Goal: Task Accomplishment & Management: Manage account settings

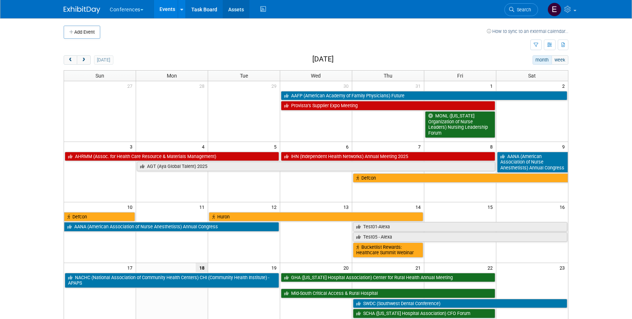
click at [240, 6] on link "Assets" at bounding box center [236, 9] width 27 height 18
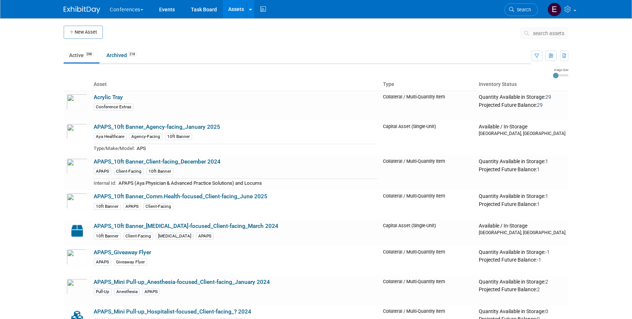
click at [545, 33] on span "search assets" at bounding box center [548, 33] width 31 height 6
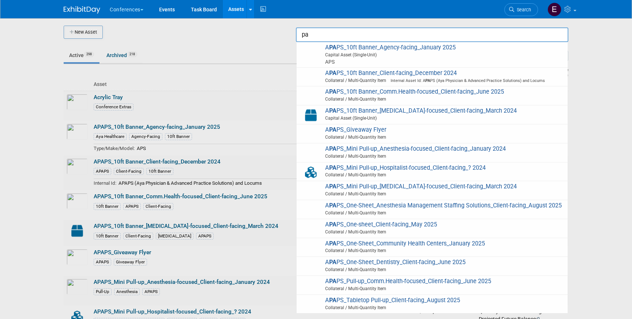
type input "p"
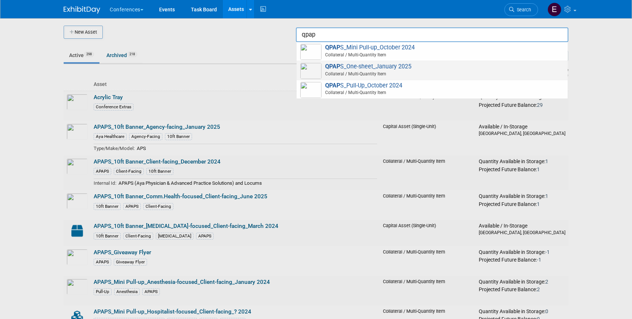
click at [475, 74] on span "Collateral / Multi-Quantity Item" at bounding box center [434, 74] width 262 height 7
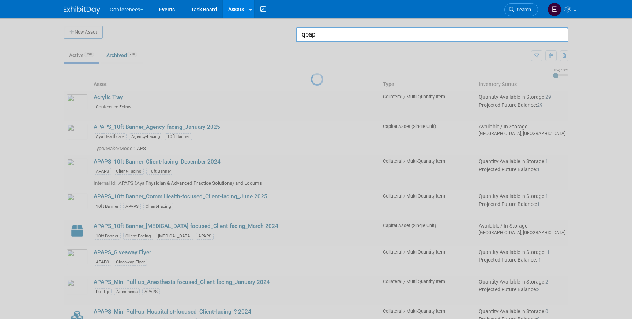
type input "QPAPS_One-sheet_January 2025"
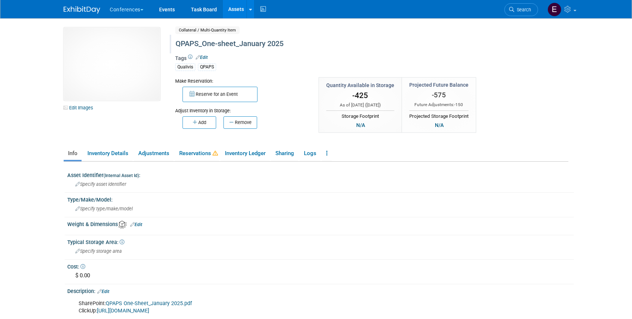
click at [196, 43] on div "QPAPS_One-sheet_January 2025" at bounding box center [340, 43] width 335 height 13
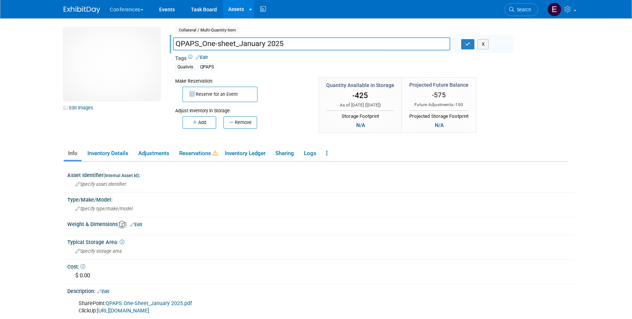
drag, startPoint x: 265, startPoint y: 44, endPoint x: 251, endPoint y: 46, distance: 14.7
click at [251, 46] on input "QPAPS_One-sheet_January 2025" at bounding box center [311, 43] width 277 height 13
type input "QPAPS_One-sheet_August 2025"
click at [467, 51] on div "QPAPS_One-sheet_January 2025 QPAPS_One-sheet_August 2025 X" at bounding box center [343, 45] width 341 height 12
click at [467, 48] on button "button" at bounding box center [467, 44] width 13 height 10
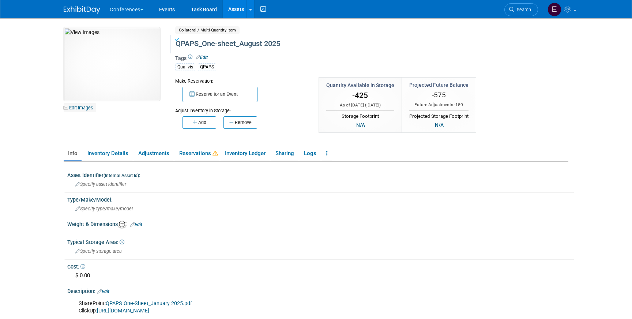
click at [82, 108] on link "Edit Images" at bounding box center [80, 107] width 33 height 9
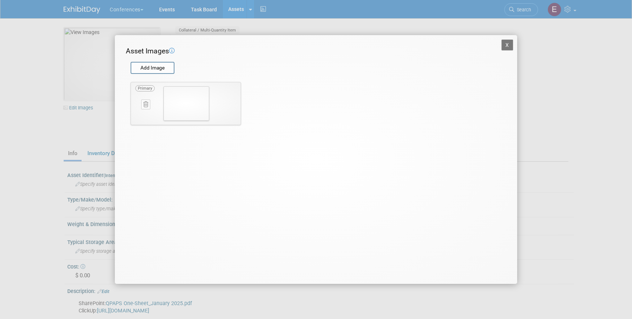
click at [507, 47] on button "X" at bounding box center [508, 45] width 12 height 11
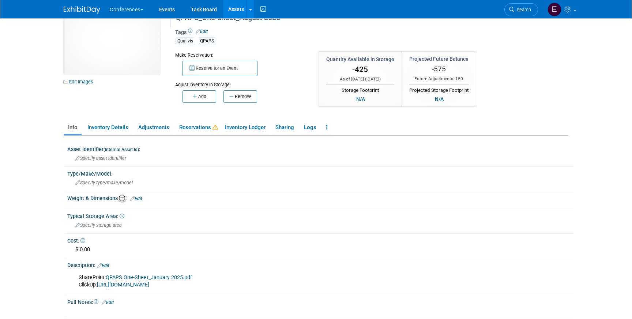
scroll to position [96, 0]
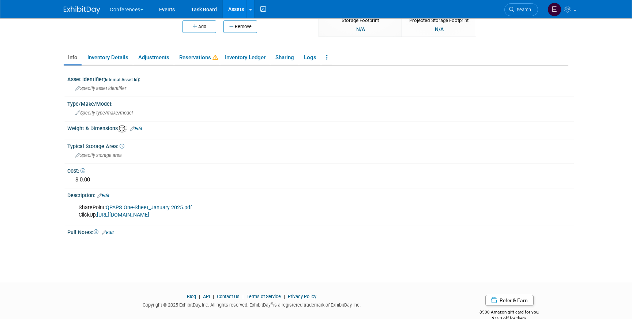
click at [109, 194] on link "Edit" at bounding box center [103, 195] width 12 height 5
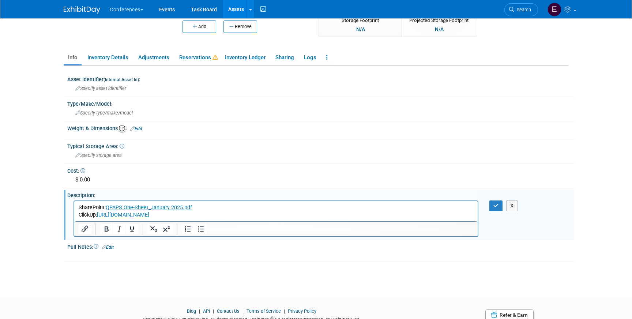
scroll to position [0, 0]
drag, startPoint x: 192, startPoint y: 215, endPoint x: 117, endPoint y: 214, distance: 74.6
click at [117, 214] on p "SharePoint: QPAPS One-Sheet_January 2025.pdf ClickUp: https://app.clickup.com/t…" at bounding box center [276, 211] width 395 height 15
click at [129, 211] on input "https://nam11.safelinks.protection.outlook.com/?url=https%3A%2F%2Fapp.clickup.c…" at bounding box center [134, 211] width 80 height 14
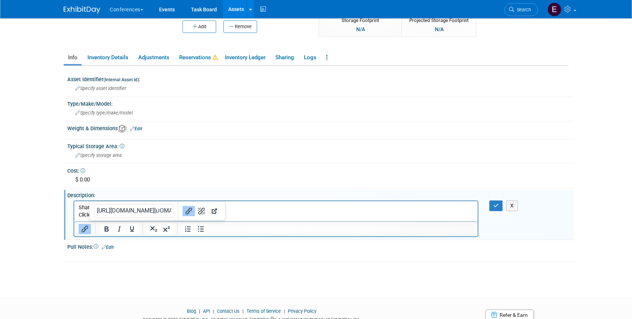
click at [129, 211] on input "https://nam11.safelinks.protection.outlook.com/?url=https%3A%2F%2Fapp.clickup.c…" at bounding box center [134, 211] width 80 height 14
type input "https://ayahealthcare.sharepoint.com/:b:/s/team-marketing/EXsrvjUV2hZChLo0F0JMS…"
click at [130, 214] on link "https://app.clickup.com/t/86a540eup﻿" at bounding box center [123, 214] width 52 height 6
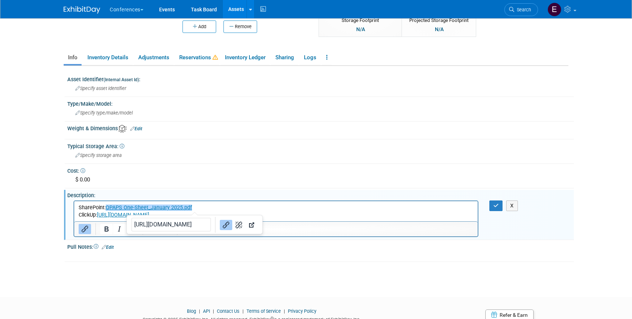
click at [190, 209] on link "QPAPS One-Sheet_January 2025.pdf" at bounding box center [149, 207] width 86 height 6
click at [171, 207] on link "QPAPS One-Sheet_January 2025.pdf" at bounding box center [149, 207] width 86 height 6
click at [150, 227] on input "https://ayahealthcare.sharepoint.com/:b:/s/team-marketing/EQlLbW37WThKpzSwREy0n…" at bounding box center [150, 225] width 80 height 14
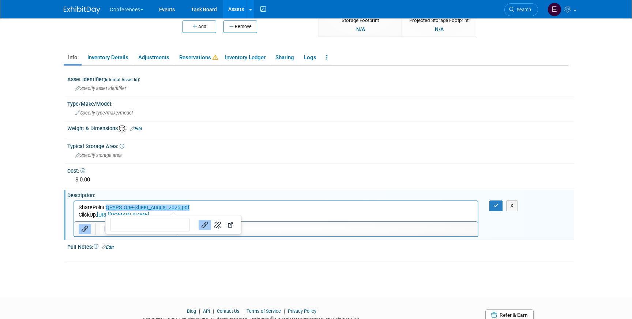
type input "https://ayahealthcare.sharepoint.com/:b:/s/team-marketing/EXsrvjUV2hZChLo0F0JMS…"
drag, startPoint x: 148, startPoint y: 222, endPoint x: 70, endPoint y: 220, distance: 78.7
click at [69, 220] on body "Conferences Explore: My Workspaces 2 Go to Workspace:" at bounding box center [316, 63] width 632 height 319
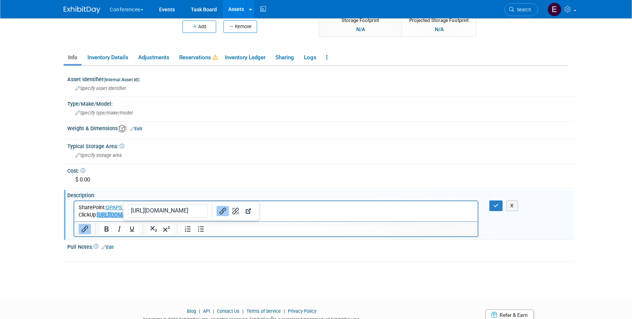
drag, startPoint x: 188, startPoint y: 217, endPoint x: 134, endPoint y: 216, distance: 53.8
click at [134, 216] on p "SharePoint: QPAPS One-Sheet_August 2025.pdf ClickUp: https://app.clickup.com/t/…" at bounding box center [276, 211] width 395 height 15
click at [492, 209] on button "button" at bounding box center [497, 206] width 14 height 11
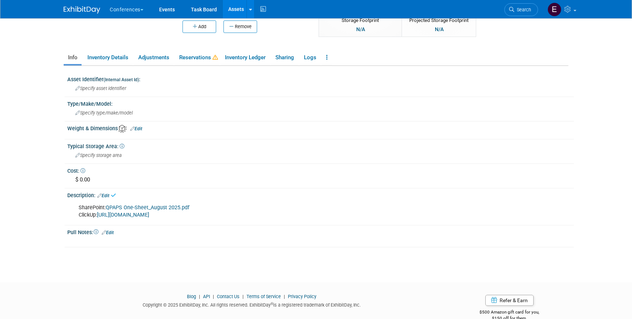
click at [142, 207] on link "QPAPS One-Sheet_August 2025.pdf" at bounding box center [148, 208] width 84 height 6
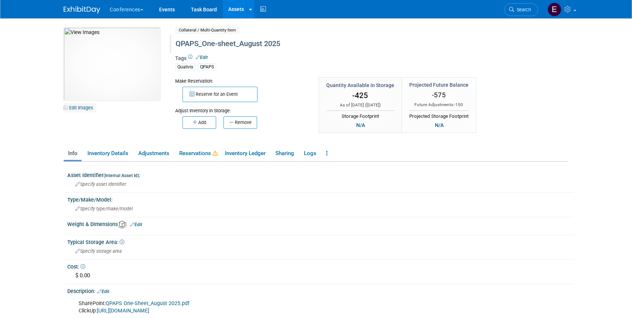
click at [80, 105] on link "Edit Images" at bounding box center [80, 107] width 33 height 9
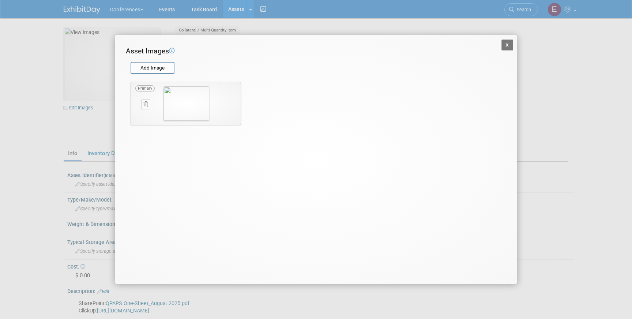
click at [147, 104] on icon at bounding box center [145, 104] width 5 height 5
click at [143, 114] on icon "button" at bounding box center [142, 112] width 5 height 4
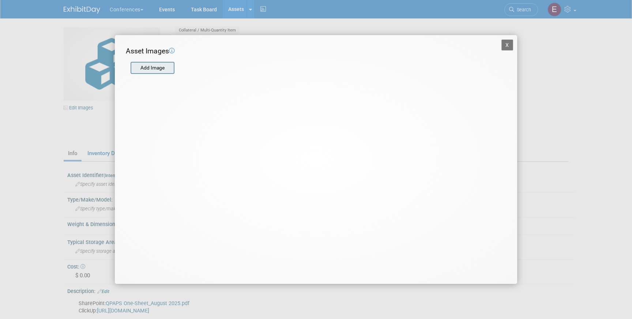
click at [154, 70] on input "file" at bounding box center [130, 68] width 87 height 11
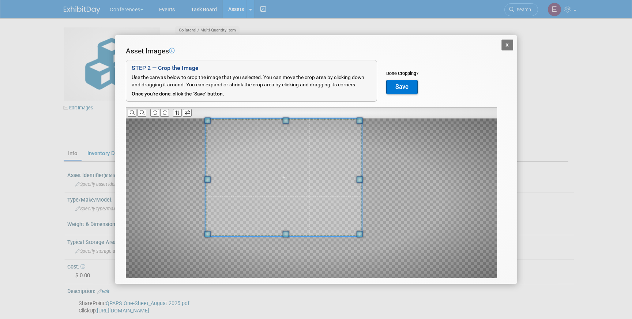
click at [213, 116] on div "Asset Images Add Image STEP 2 — Crop the Image Use the canvas below to crop the…" at bounding box center [316, 173] width 381 height 255
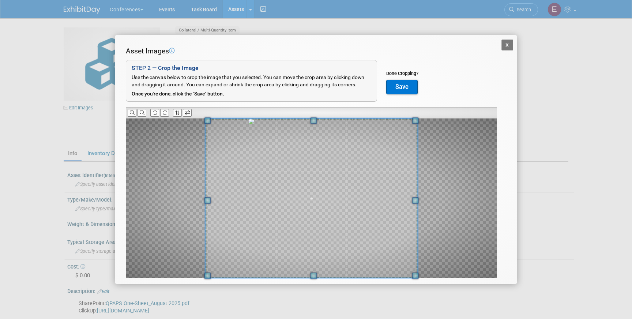
click at [426, 283] on div "Asset Images Add Image STEP 2 — Crop the Image Use the canvas below to crop the…" at bounding box center [316, 173] width 381 height 255
click at [402, 86] on button "Save" at bounding box center [401, 87] width 31 height 15
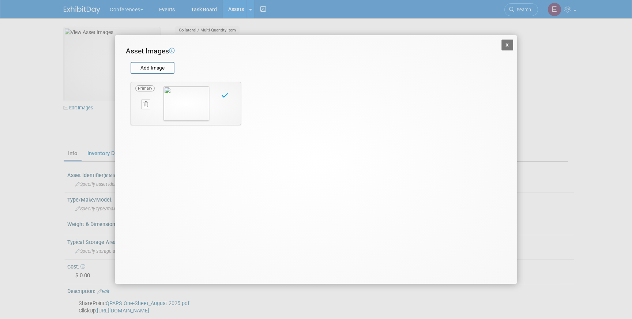
click at [510, 41] on button "X" at bounding box center [508, 45] width 12 height 11
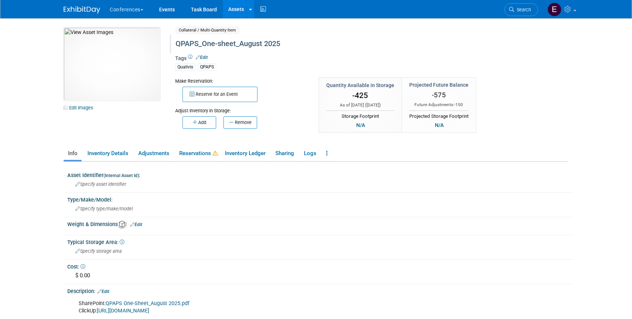
click at [240, 10] on link "Assets" at bounding box center [236, 9] width 27 height 18
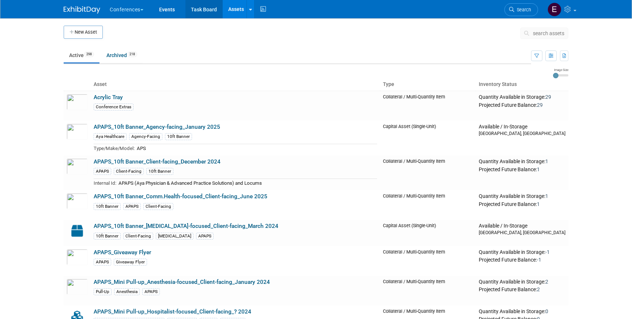
click at [199, 9] on link "Task Board" at bounding box center [204, 9] width 37 height 18
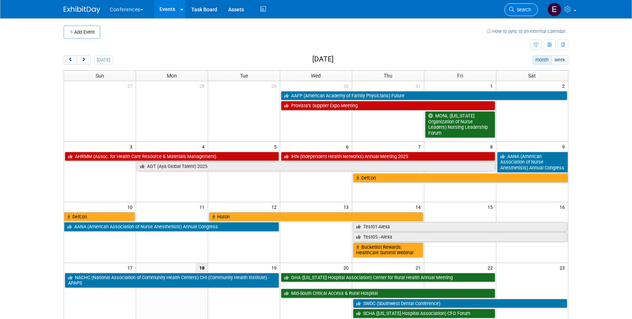
click at [529, 10] on span "Search" at bounding box center [522, 9] width 17 height 5
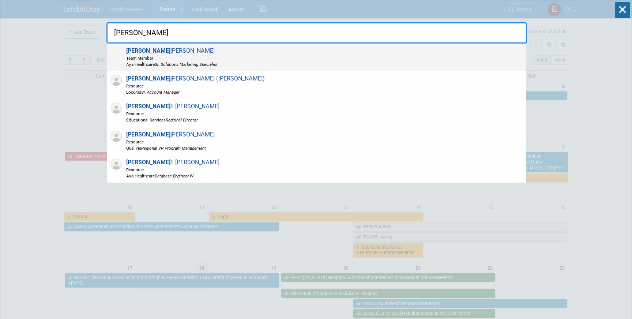
type input "[PERSON_NAME]"
click at [457, 64] on div "[PERSON_NAME] Team Member Aya Healthcare Sr. Solutions Marketing Specialist" at bounding box center [316, 58] width 419 height 28
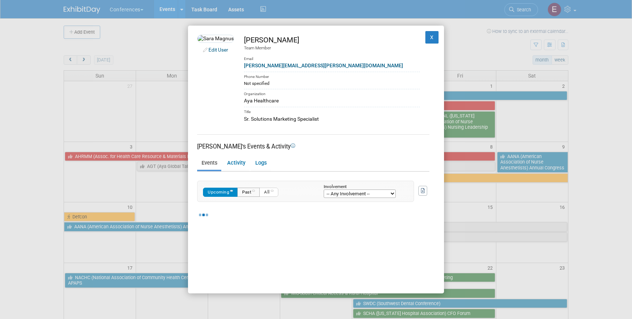
click at [248, 191] on button "Past" at bounding box center [248, 192] width 22 height 9
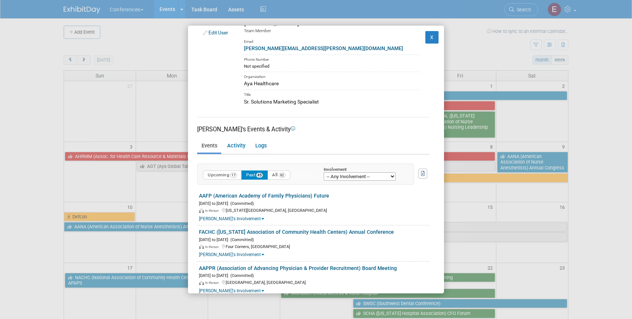
scroll to position [23, 0]
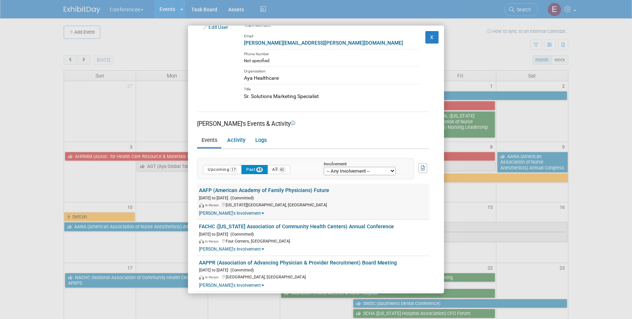
click at [262, 213] on icon at bounding box center [263, 213] width 3 height 4
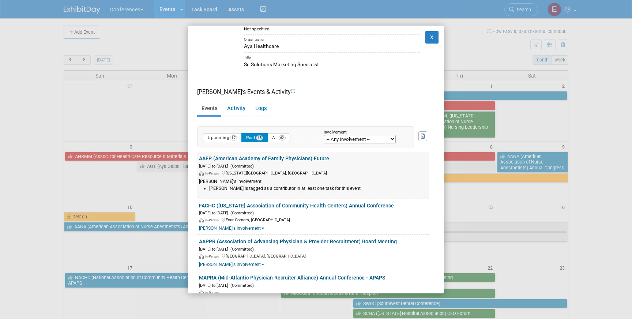
scroll to position [64, 0]
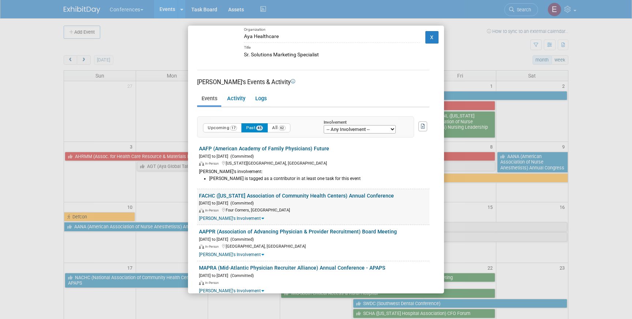
click at [262, 219] on icon at bounding box center [263, 218] width 3 height 4
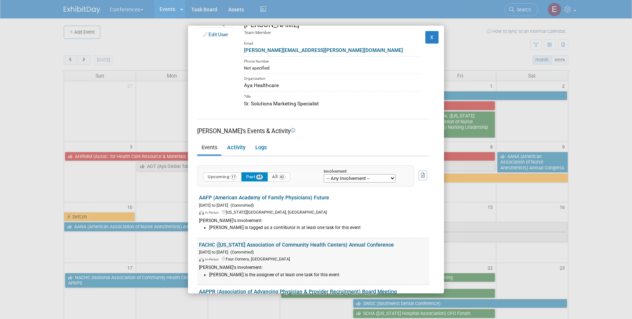
scroll to position [0, 0]
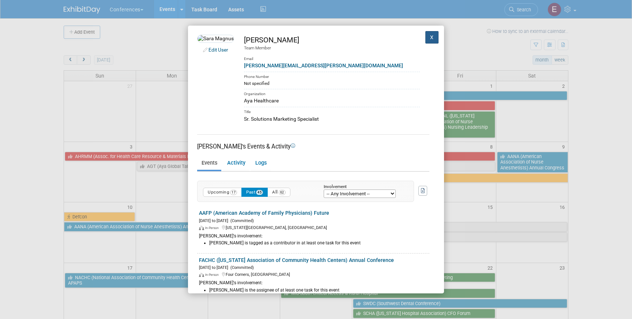
click at [430, 39] on button "X" at bounding box center [432, 37] width 13 height 12
